Goal: Obtain resource: Obtain resource

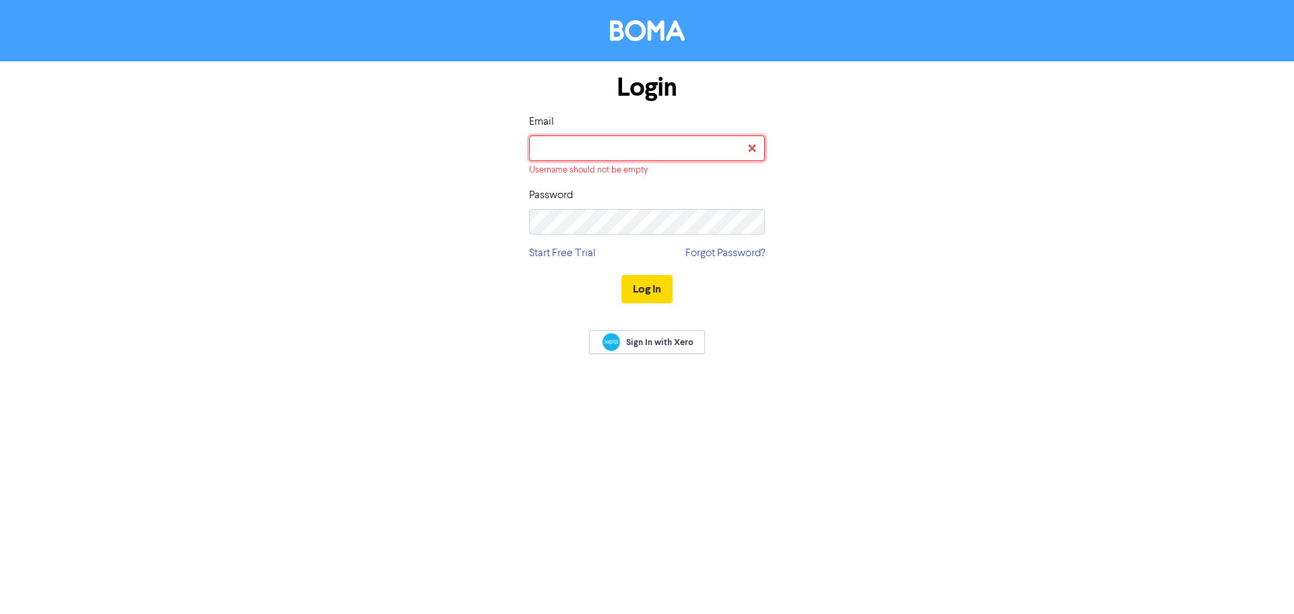
click at [708, 155] on input "email" at bounding box center [647, 148] width 236 height 26
type input "[EMAIL_ADDRESS][DOMAIN_NAME]"
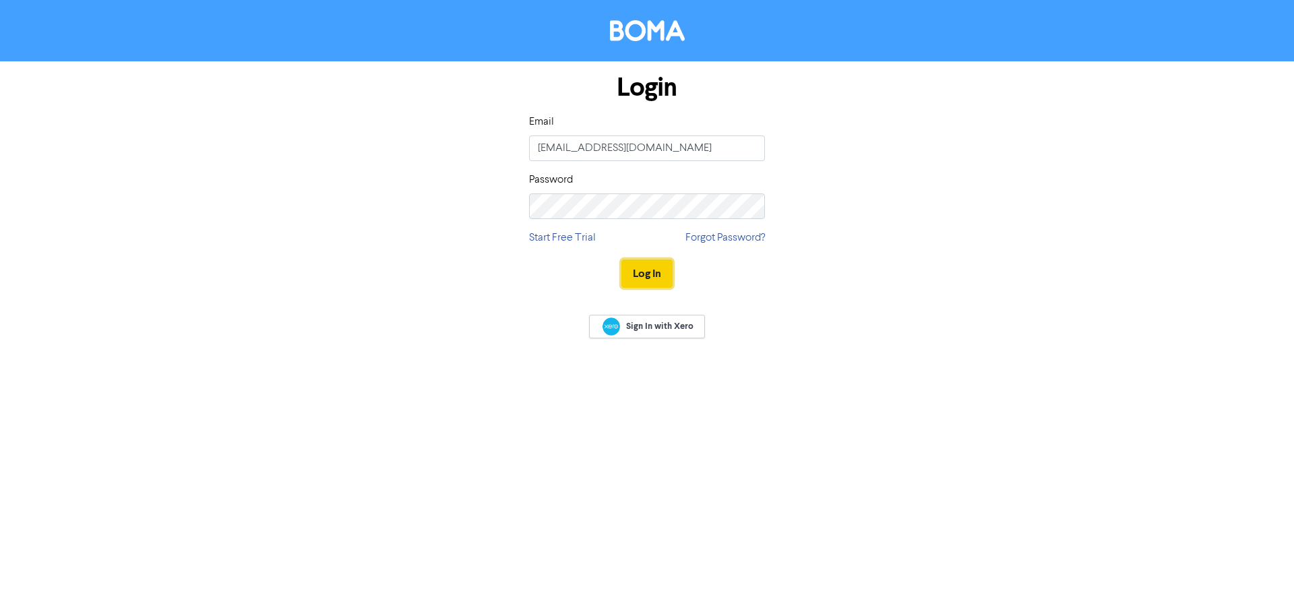
click at [654, 278] on button "Log In" at bounding box center [646, 273] width 51 height 28
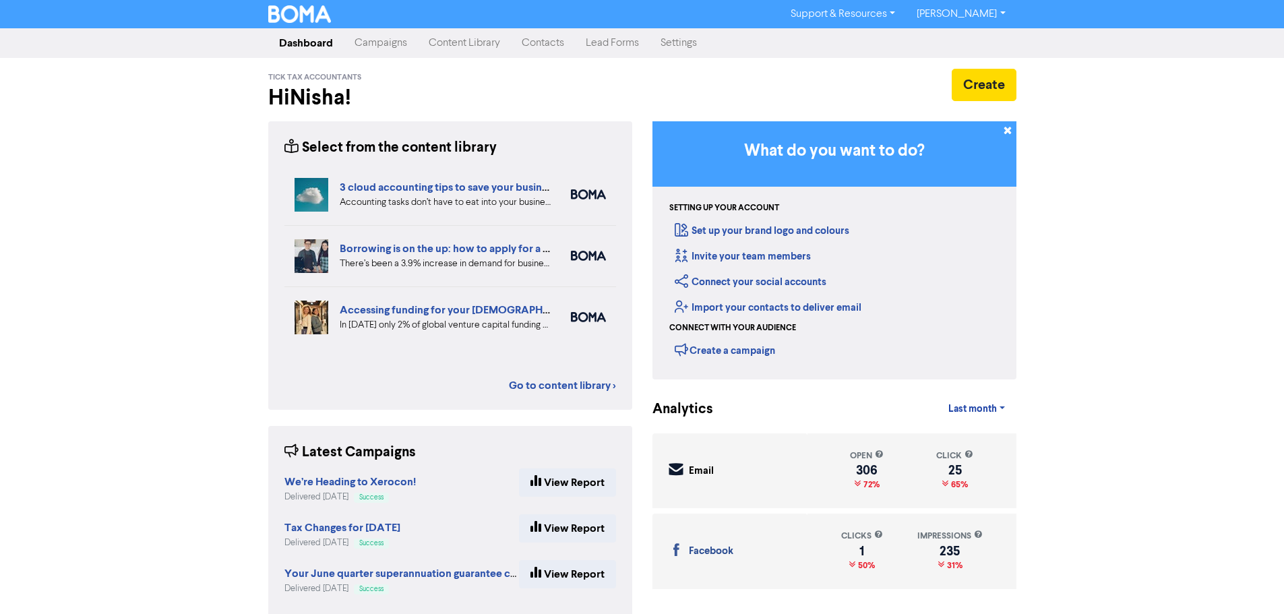
click at [447, 51] on link "Content Library" at bounding box center [464, 43] width 93 height 27
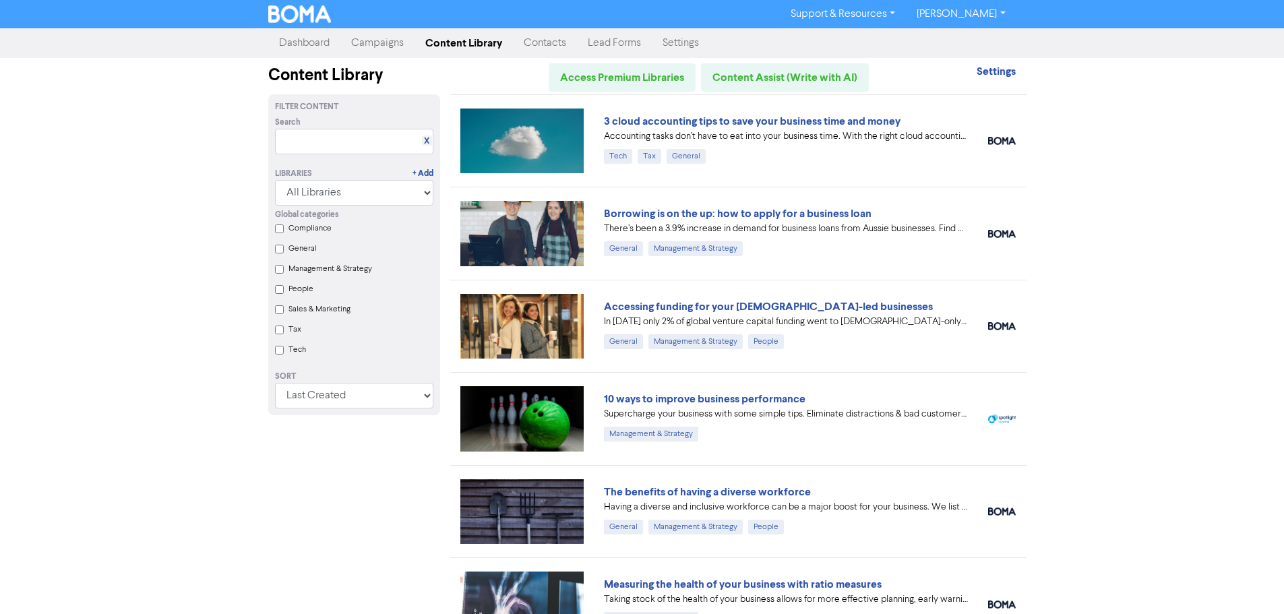
click at [302, 228] on label "Compliance" at bounding box center [309, 228] width 43 height 12
click at [284, 228] on input "Compliance" at bounding box center [279, 228] width 9 height 9
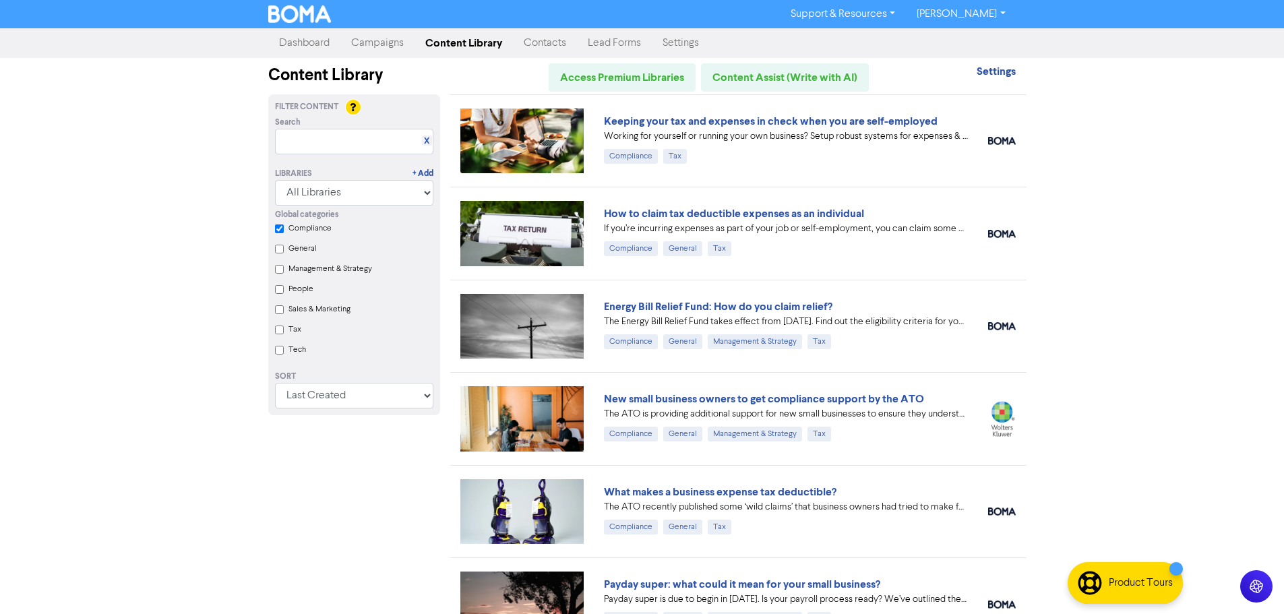
click at [294, 330] on label "Tax" at bounding box center [294, 329] width 13 height 12
click at [284, 330] on input "Tax" at bounding box center [279, 330] width 9 height 9
checkbox input "true"
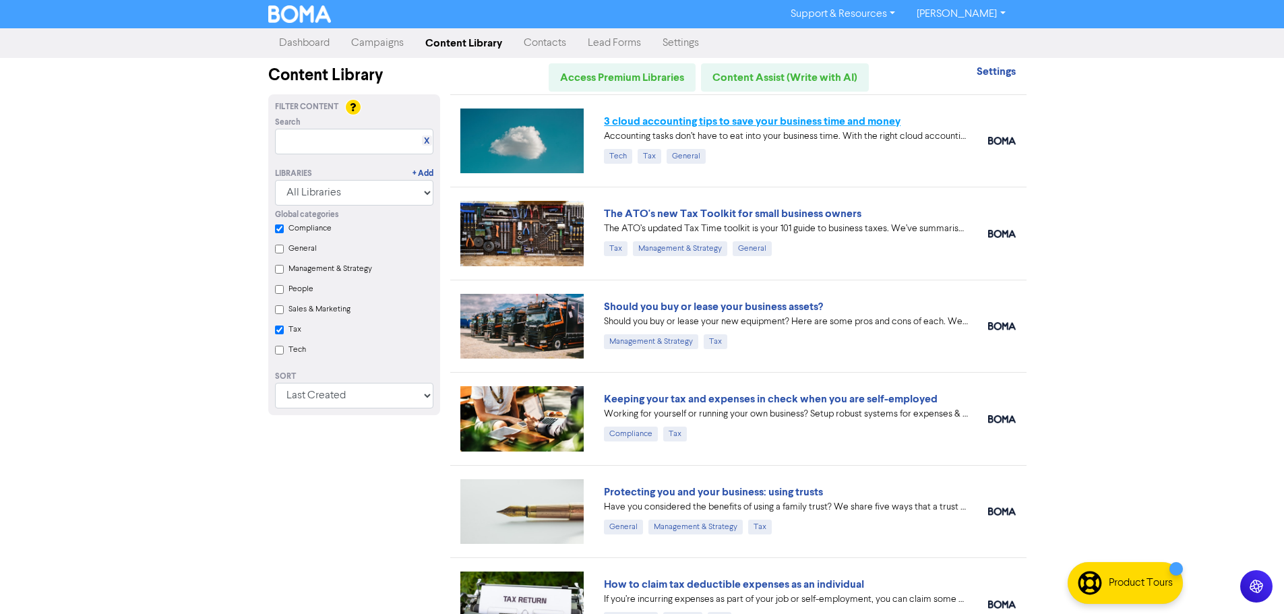
click at [789, 127] on link "3 cloud accounting tips to save your business time and money" at bounding box center [752, 121] width 297 height 13
click at [197, 227] on div "Support & Resources Video Tutorials FAQ & Guides Marketing Education [PERSON_NA…" at bounding box center [642, 307] width 1284 height 614
click at [168, 132] on div "Support & Resources Video Tutorials FAQ & Guides Marketing Education [PERSON_NA…" at bounding box center [642, 307] width 1284 height 614
